Goal: Information Seeking & Learning: Learn about a topic

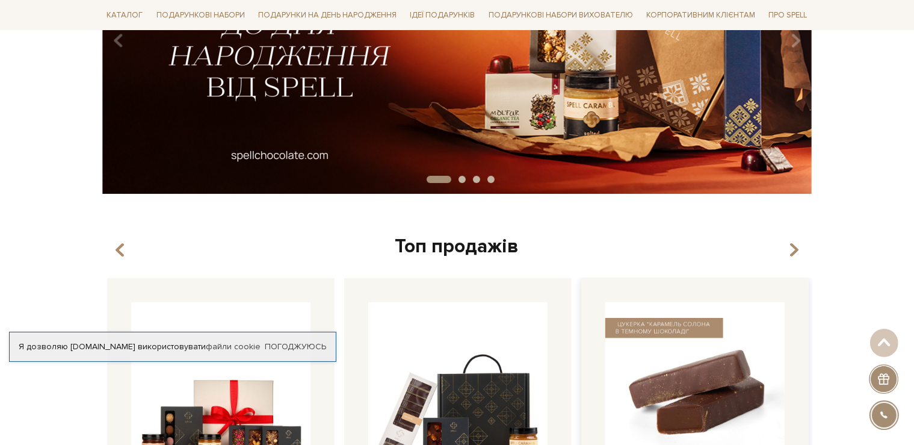
scroll to position [445, 0]
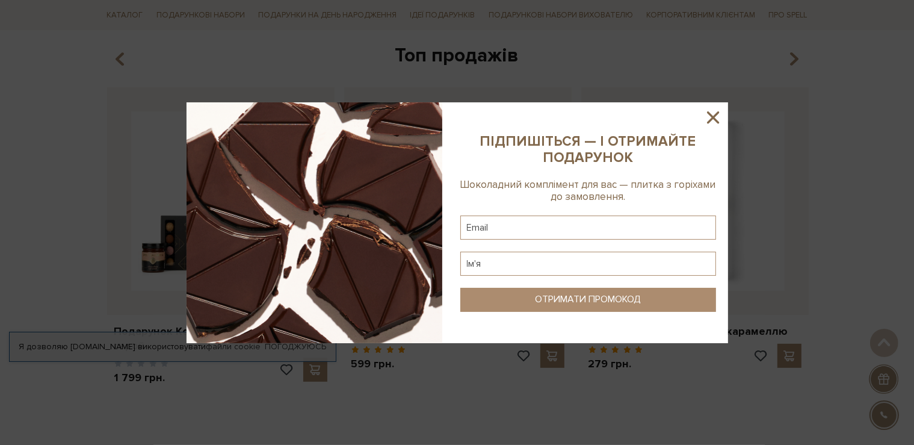
click at [711, 114] on icon at bounding box center [713, 117] width 12 height 12
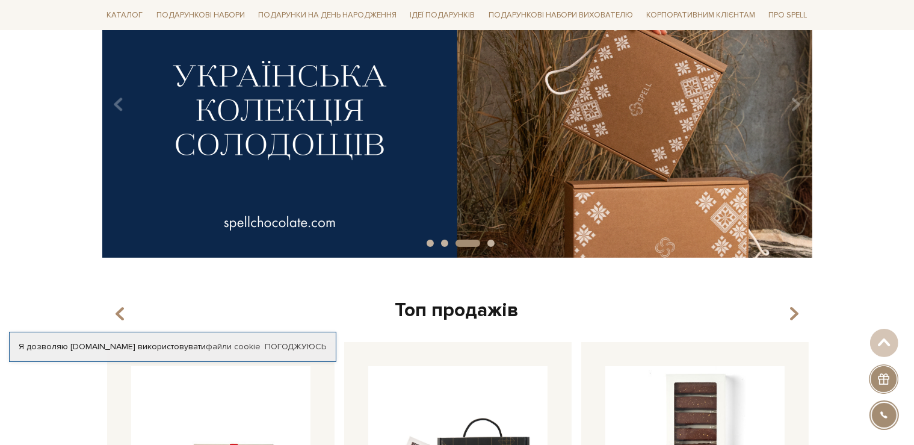
scroll to position [127, 0]
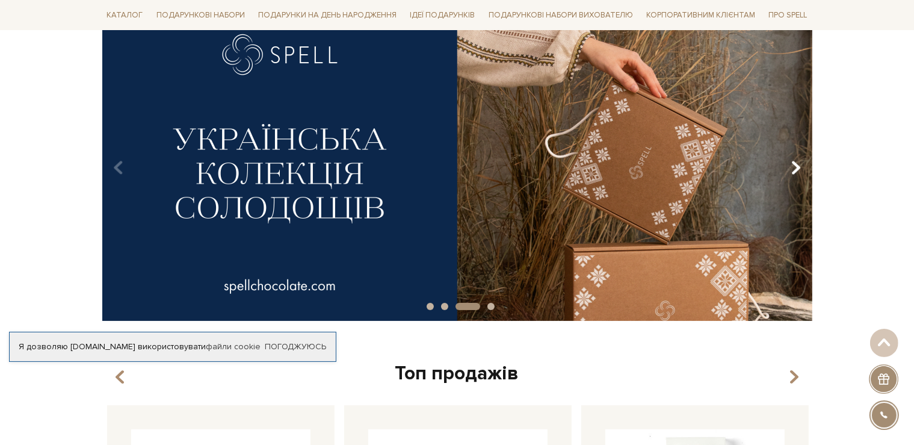
click at [800, 172] on icon "Carousel Navigation" at bounding box center [796, 168] width 10 height 20
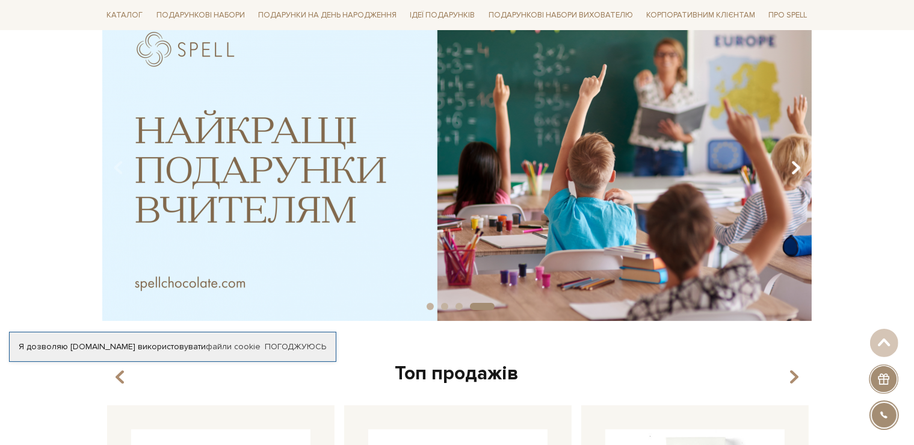
click at [800, 172] on icon "Carousel Navigation" at bounding box center [796, 168] width 10 height 20
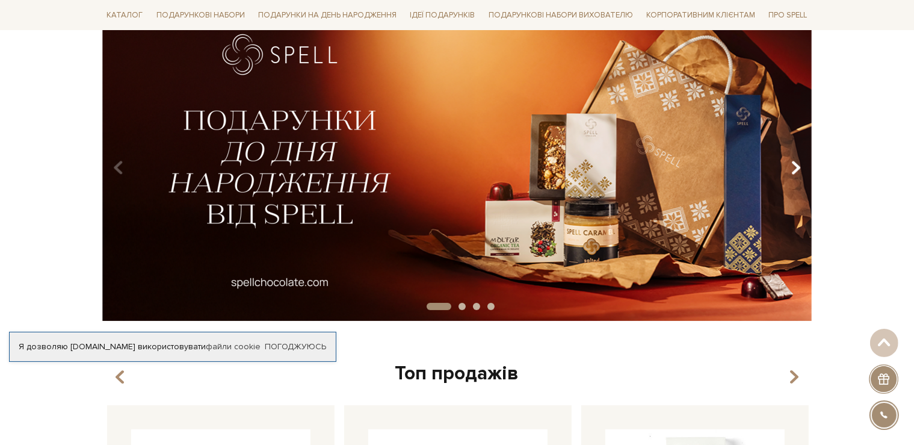
click at [800, 172] on icon "Carousel Navigation" at bounding box center [796, 168] width 10 height 20
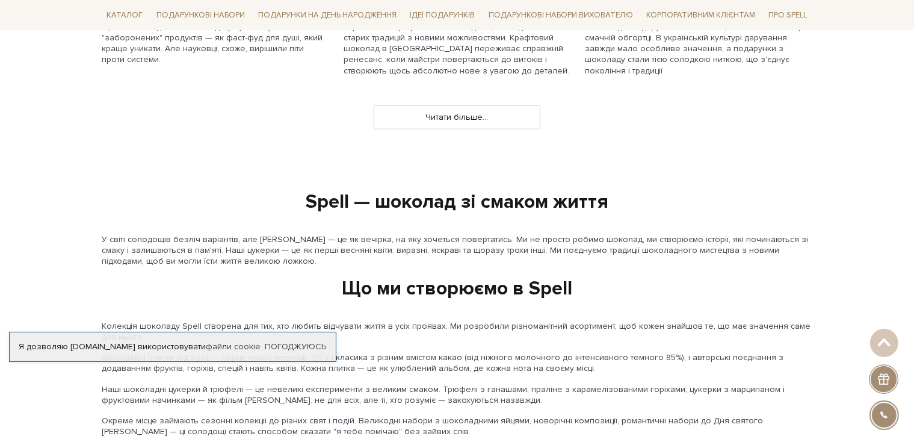
scroll to position [1080, 0]
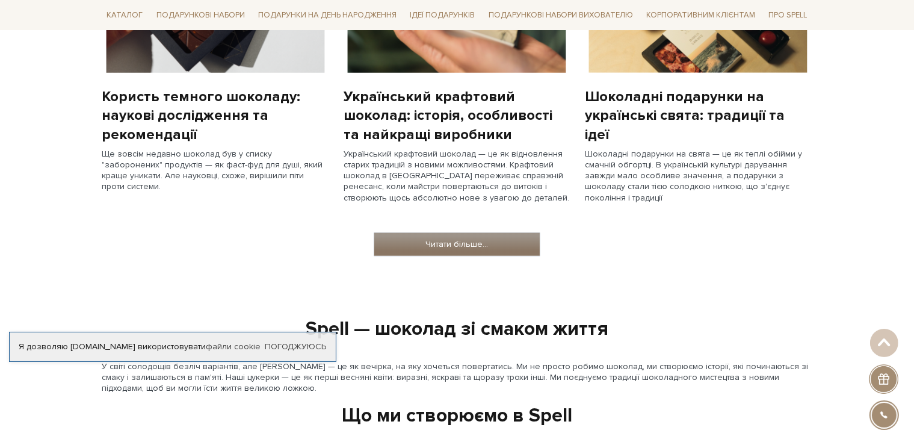
click at [471, 251] on link "Читати більше..." at bounding box center [457, 244] width 166 height 23
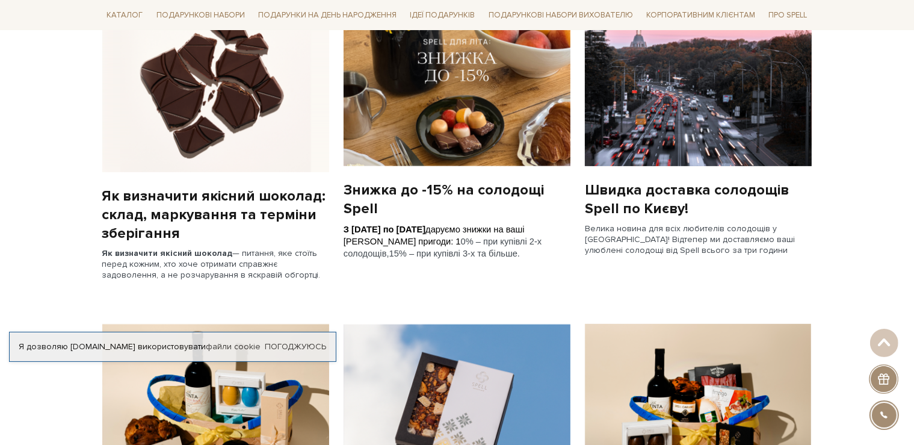
scroll to position [445, 0]
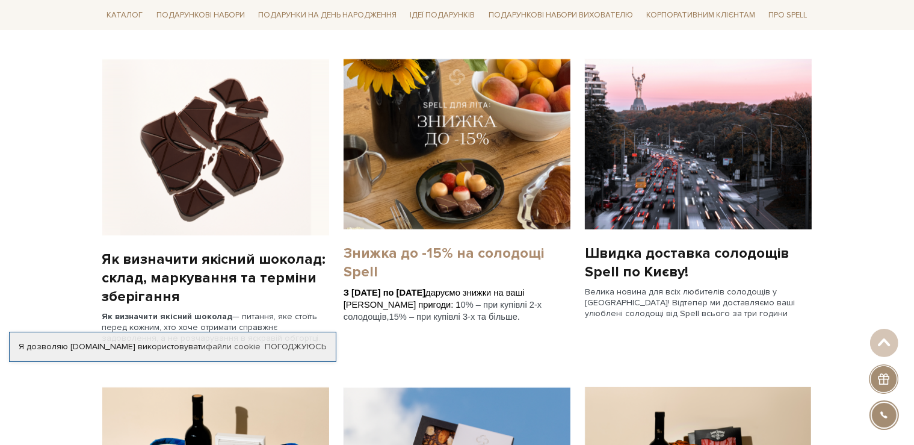
click at [465, 248] on link "Знижка до -15% на солодощі Spell" at bounding box center [457, 262] width 227 height 37
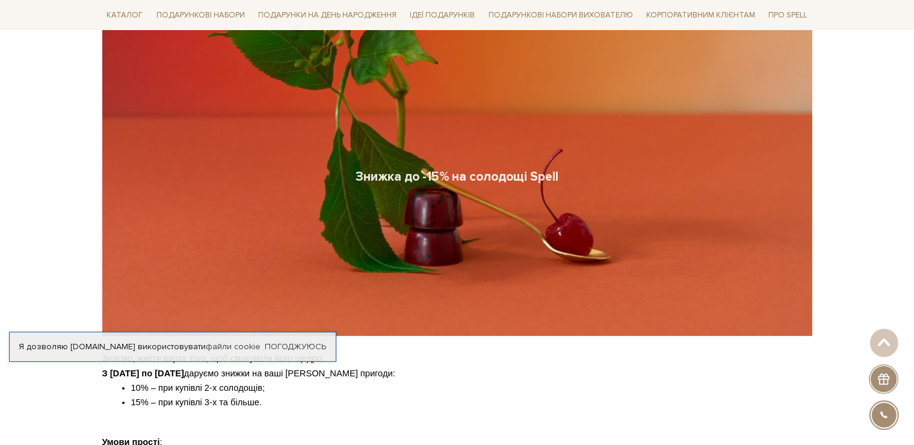
scroll to position [63, 0]
